Goal: Transaction & Acquisition: Purchase product/service

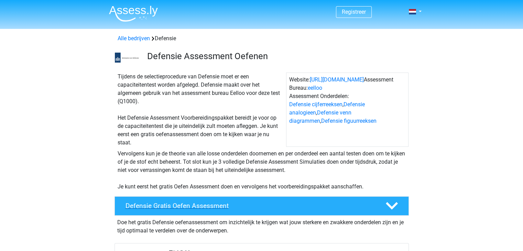
click at [389, 203] on icon at bounding box center [392, 206] width 12 height 12
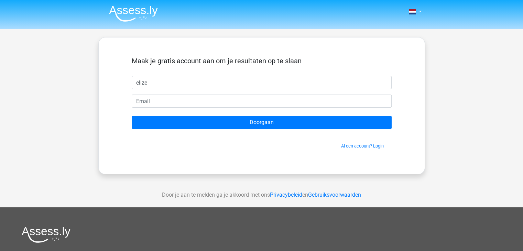
type input "elize"
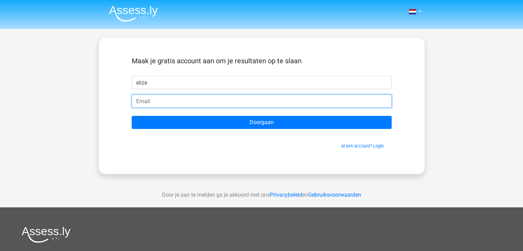
click at [141, 98] on input "email" at bounding box center [262, 101] width 260 height 13
type input "elizewaasdorp@gmail.com"
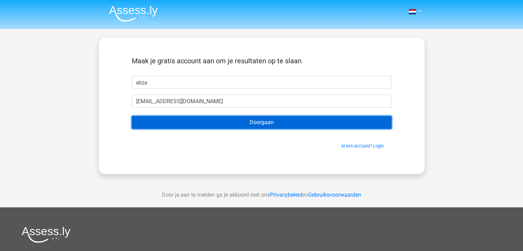
click at [187, 124] on input "Doorgaan" at bounding box center [262, 122] width 260 height 13
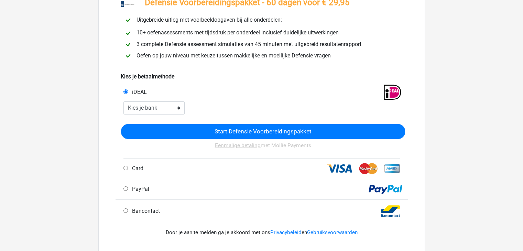
scroll to position [52, 0]
